Goal: Use online tool/utility: Utilize a website feature to perform a specific function

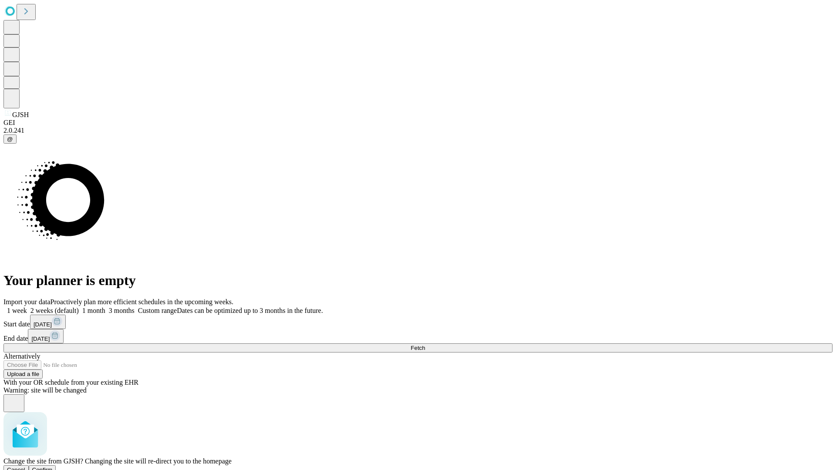
click at [53, 467] on span "Confirm" at bounding box center [42, 470] width 20 height 7
click at [27, 307] on label "1 week" at bounding box center [15, 310] width 24 height 7
click at [425, 345] on span "Fetch" at bounding box center [418, 348] width 14 height 7
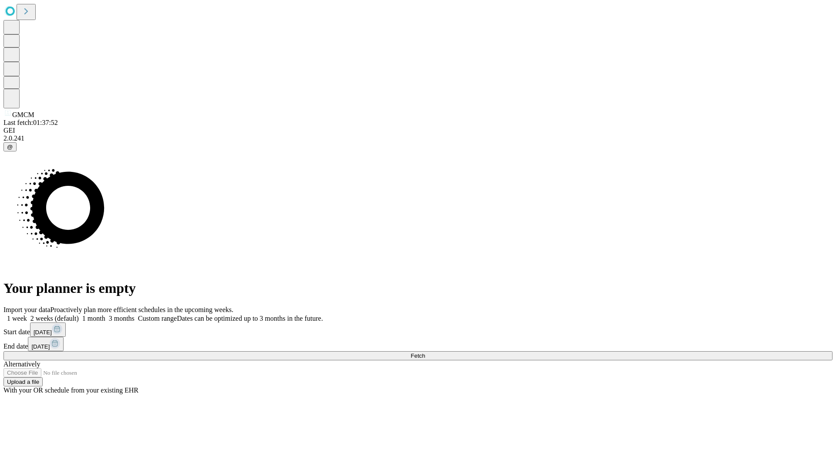
click at [27, 315] on label "1 week" at bounding box center [15, 318] width 24 height 7
click at [425, 353] on span "Fetch" at bounding box center [418, 356] width 14 height 7
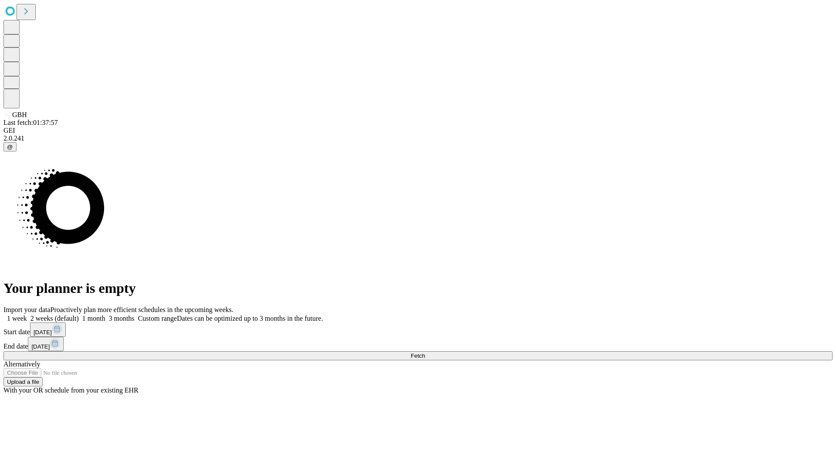
click at [425, 353] on span "Fetch" at bounding box center [418, 356] width 14 height 7
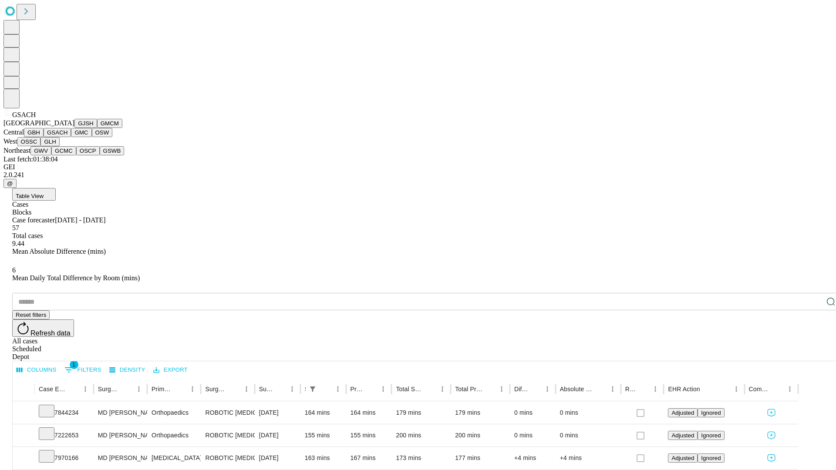
click at [71, 137] on button "GMC" at bounding box center [81, 132] width 20 height 9
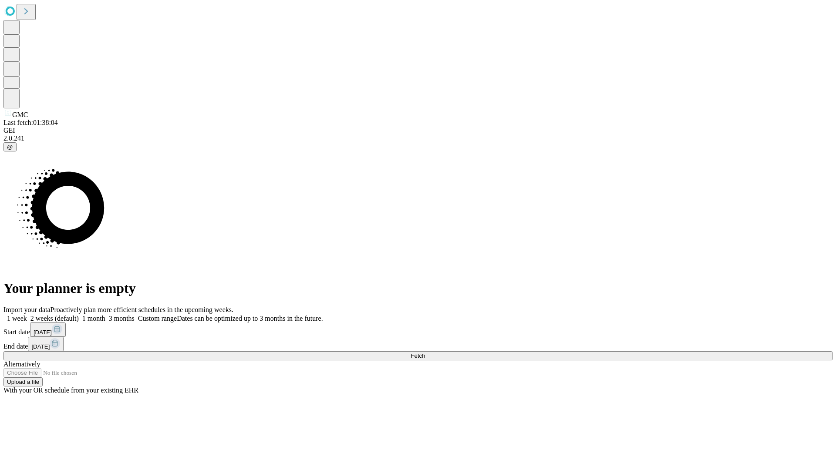
click at [27, 315] on label "1 week" at bounding box center [15, 318] width 24 height 7
click at [425, 353] on span "Fetch" at bounding box center [418, 356] width 14 height 7
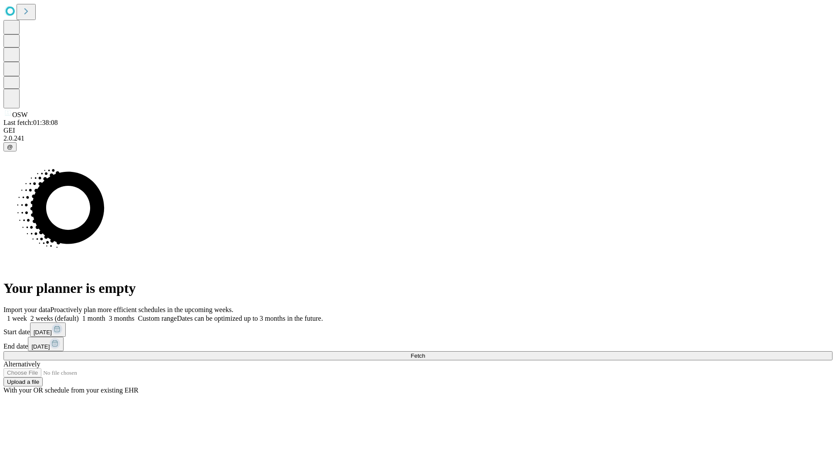
click at [27, 315] on label "1 week" at bounding box center [15, 318] width 24 height 7
click at [425, 353] on span "Fetch" at bounding box center [418, 356] width 14 height 7
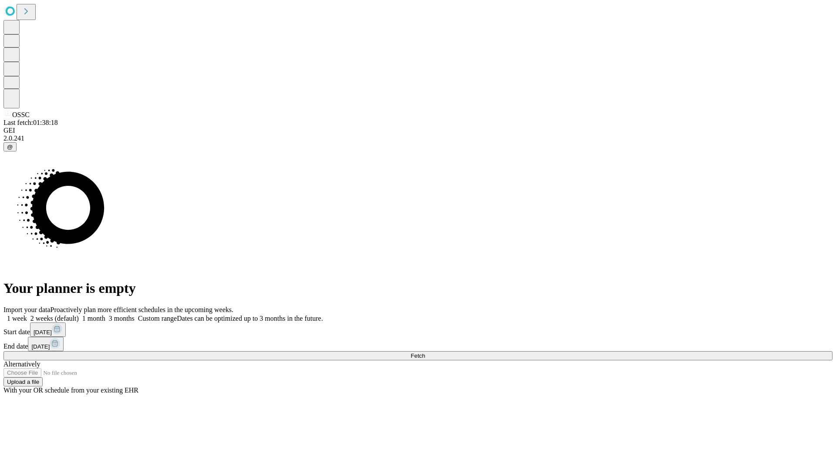
click at [27, 315] on label "1 week" at bounding box center [15, 318] width 24 height 7
click at [425, 353] on span "Fetch" at bounding box center [418, 356] width 14 height 7
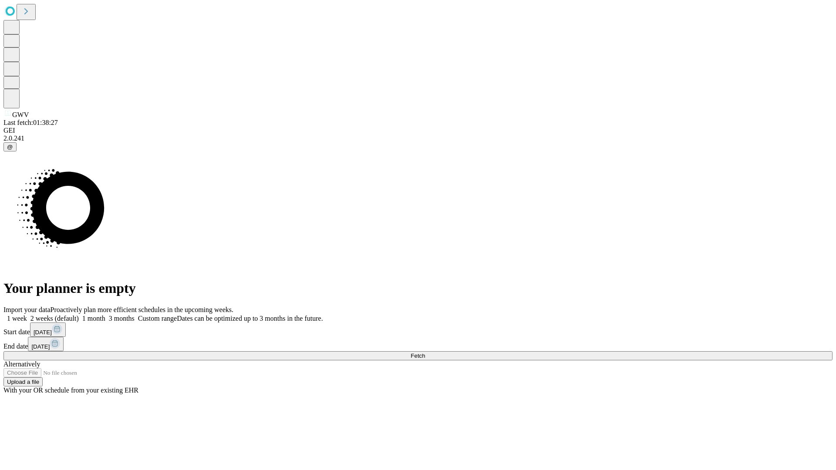
click at [27, 315] on label "1 week" at bounding box center [15, 318] width 24 height 7
click at [425, 353] on span "Fetch" at bounding box center [418, 356] width 14 height 7
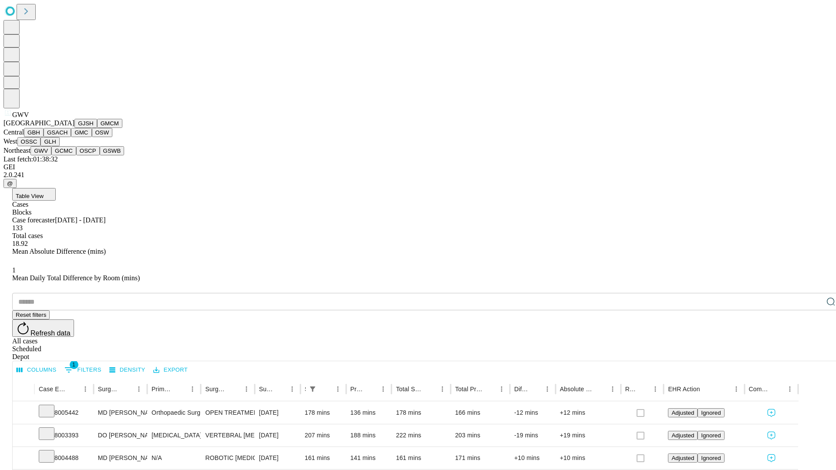
click at [67, 155] on button "GCMC" at bounding box center [63, 150] width 25 height 9
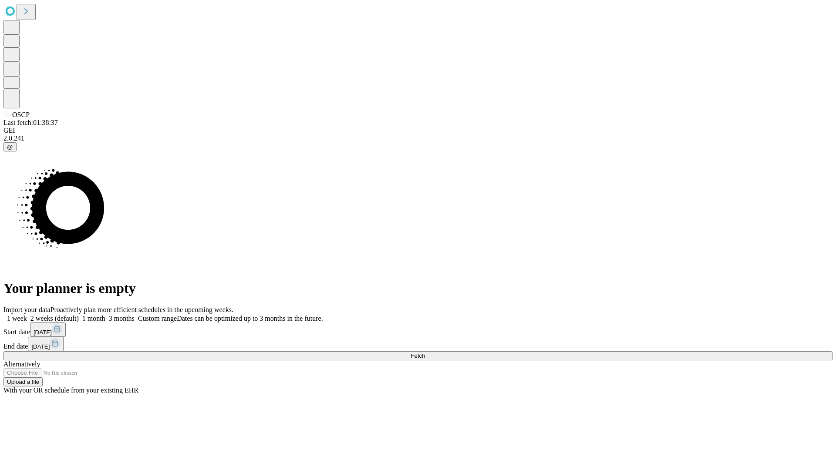
click at [27, 315] on label "1 week" at bounding box center [15, 318] width 24 height 7
click at [425, 353] on span "Fetch" at bounding box center [418, 356] width 14 height 7
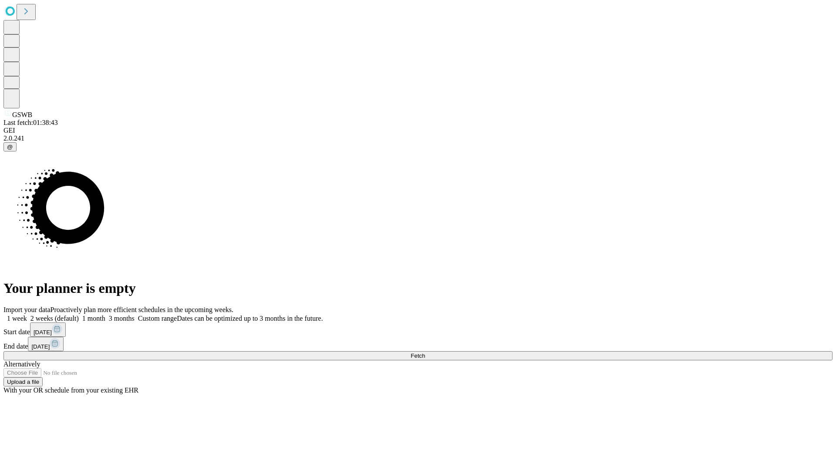
click at [27, 315] on label "1 week" at bounding box center [15, 318] width 24 height 7
click at [425, 353] on span "Fetch" at bounding box center [418, 356] width 14 height 7
